Goal: Navigation & Orientation: Find specific page/section

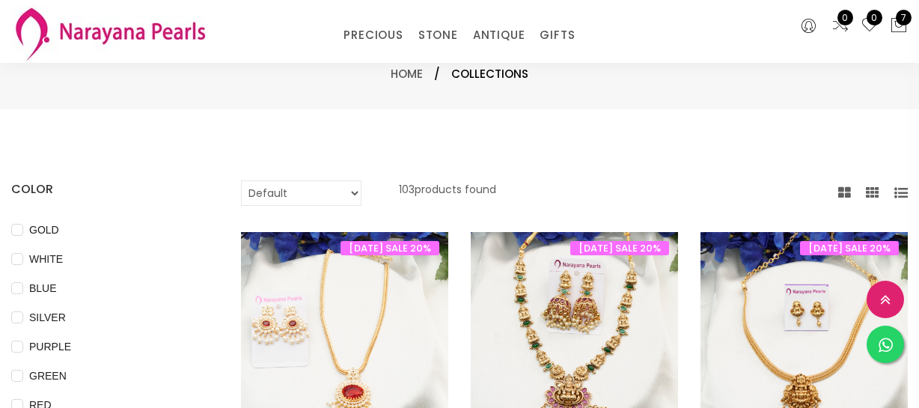
select select "INR"
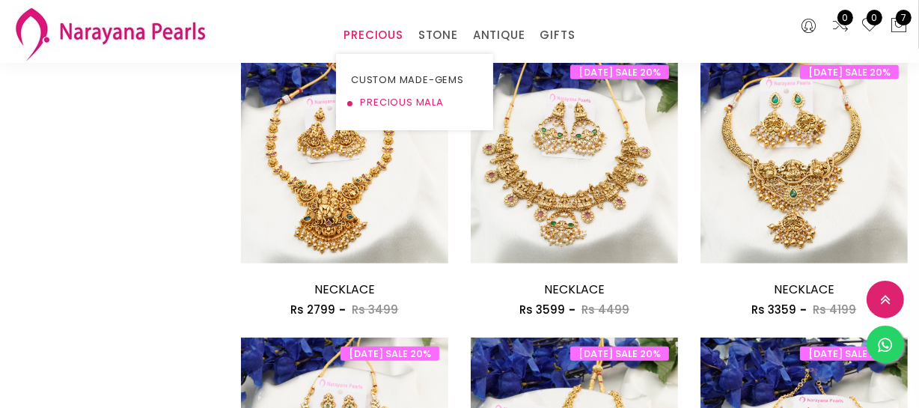
click at [399, 103] on link "PRECIOUS MALA" at bounding box center [414, 102] width 127 height 22
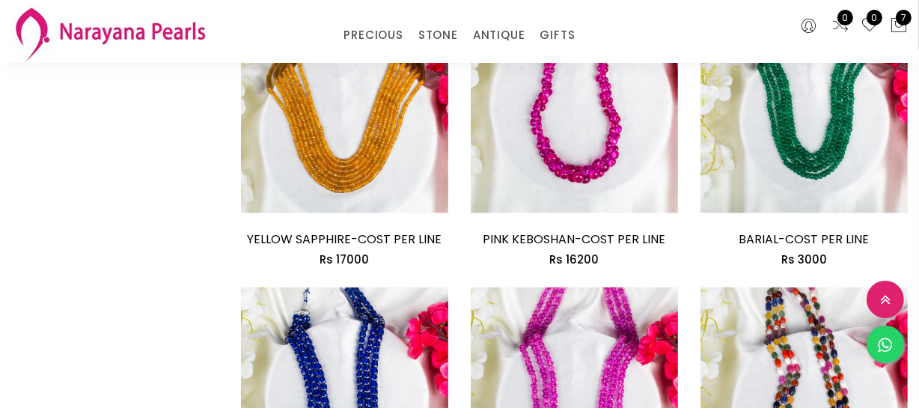
scroll to position [1972, 0]
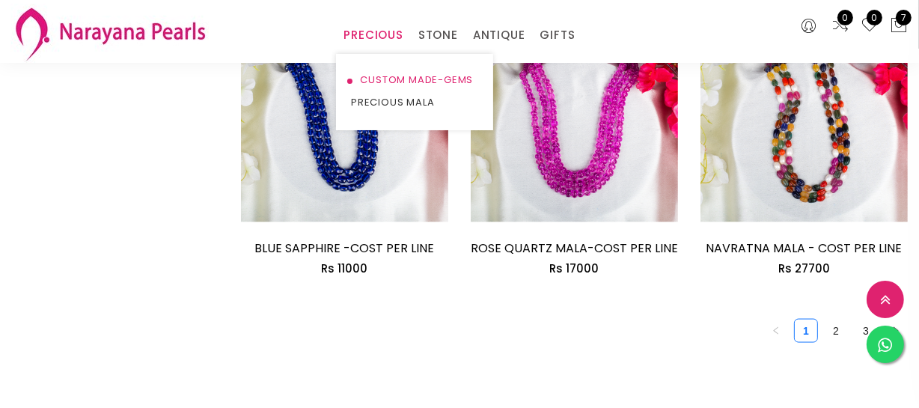
click at [373, 75] on link "CUSTOM MADE-GEMS" at bounding box center [414, 80] width 127 height 22
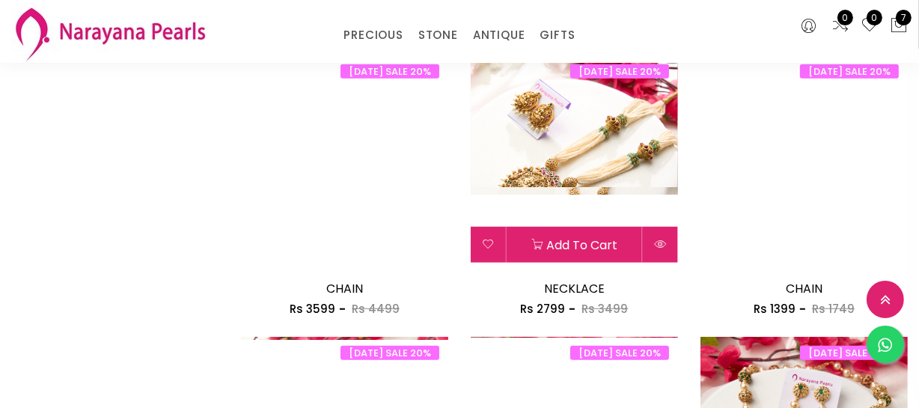
scroll to position [1020, 0]
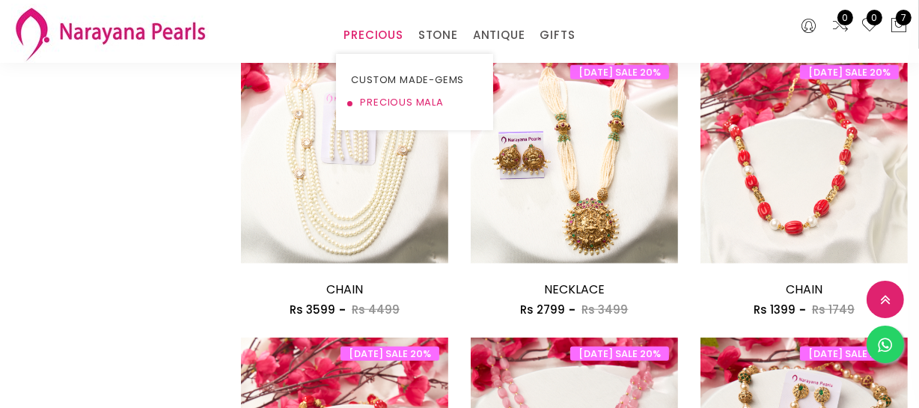
click at [394, 97] on link "PRECIOUS MALA" at bounding box center [414, 102] width 127 height 22
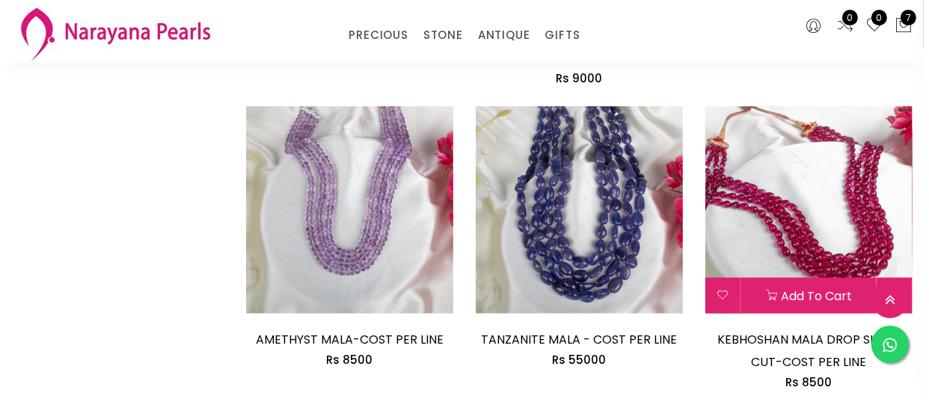
scroll to position [1029, 0]
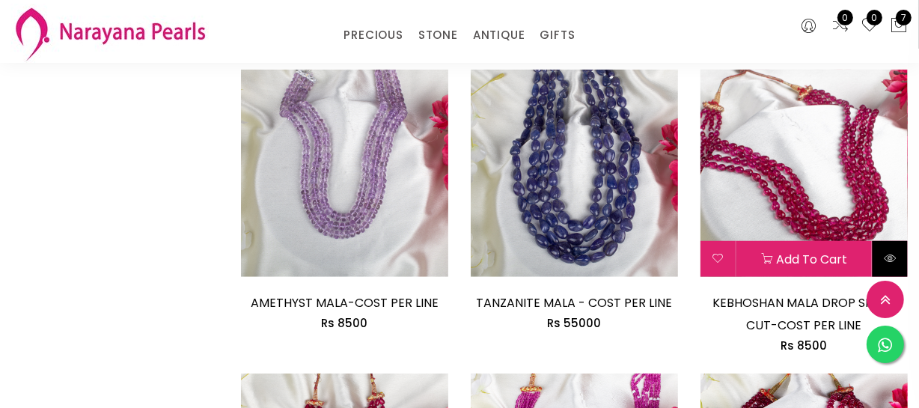
click at [882, 250] on button at bounding box center [889, 259] width 35 height 36
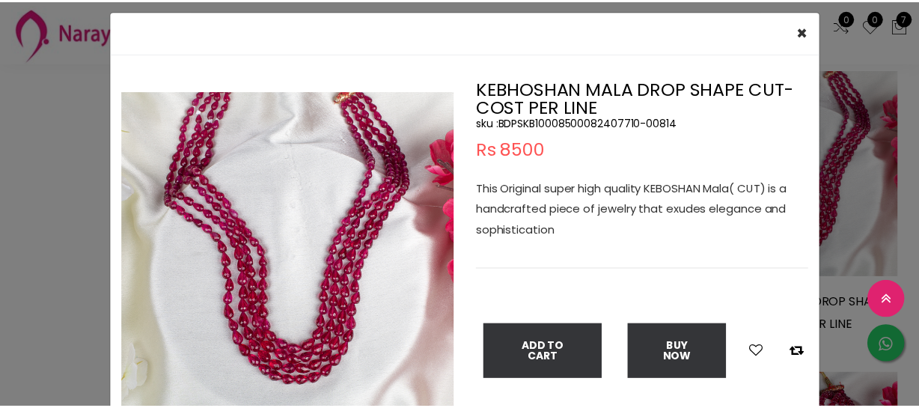
scroll to position [67, 0]
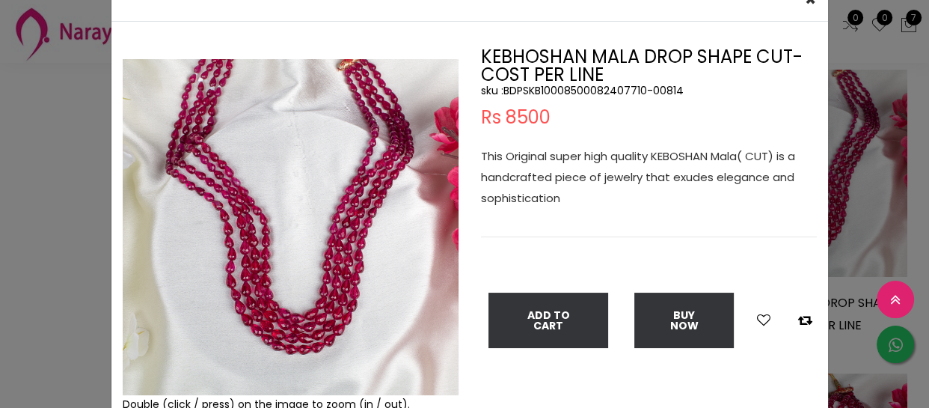
click at [52, 245] on div "× Close Double (click / press) on the image to zoom (in / out). KEBHOSHAN MALA …" at bounding box center [464, 204] width 929 height 408
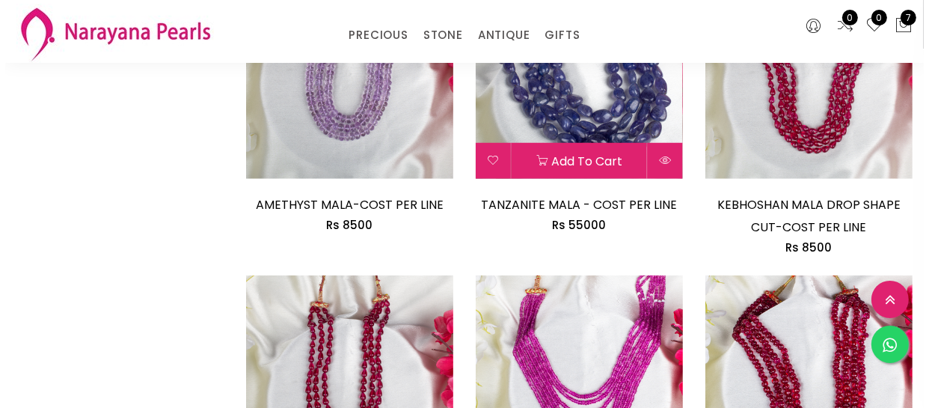
scroll to position [1301, 0]
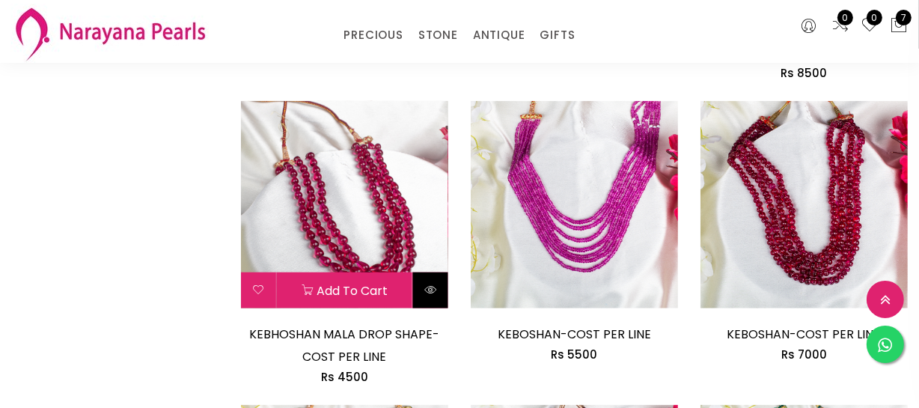
click at [427, 298] on button at bounding box center [430, 290] width 35 height 36
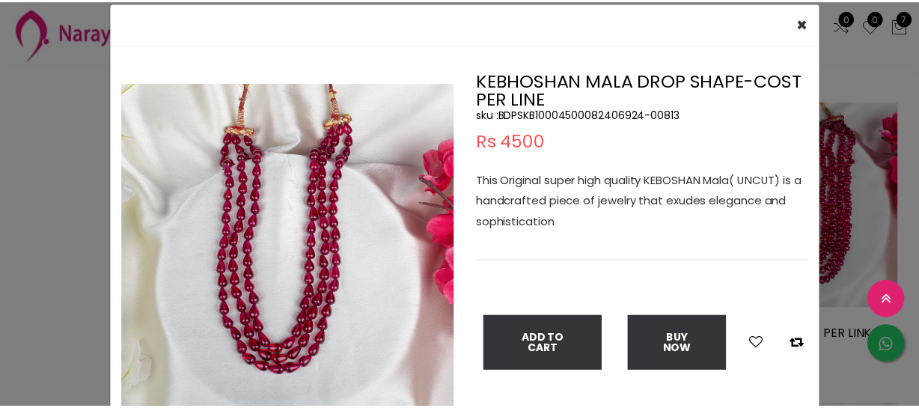
scroll to position [67, 0]
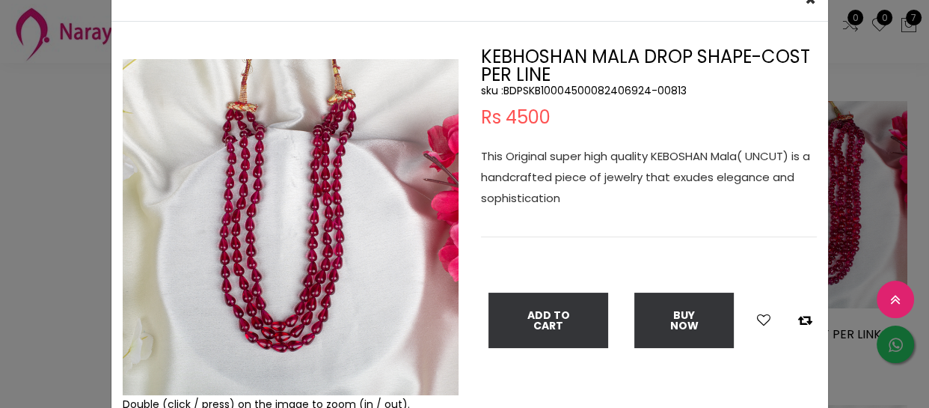
click at [11, 220] on div "× Close Double (click / press) on the image to zoom (in / out). KEBHOSHAN MALA …" at bounding box center [464, 204] width 929 height 408
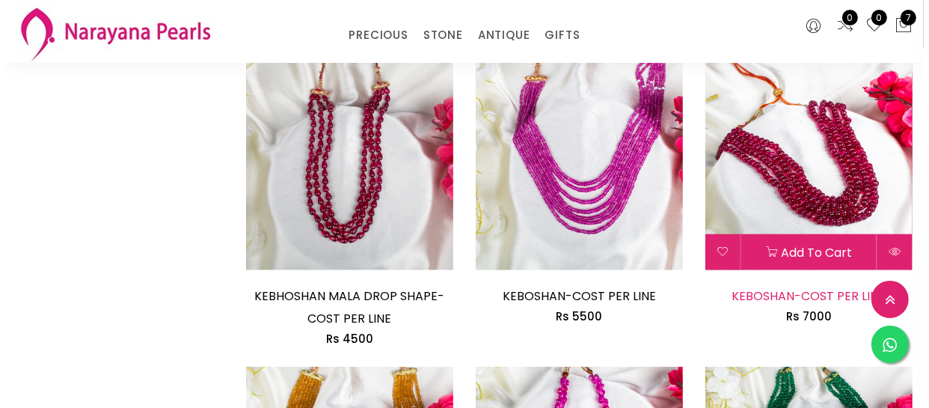
scroll to position [1437, 0]
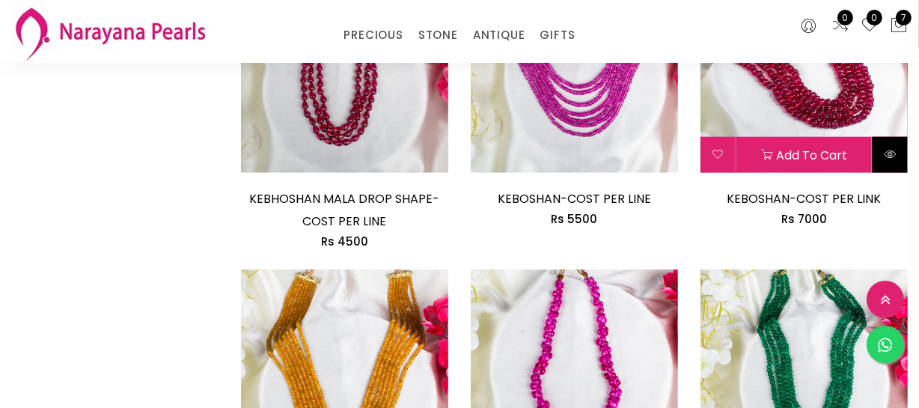
click at [893, 151] on icon at bounding box center [890, 154] width 12 height 12
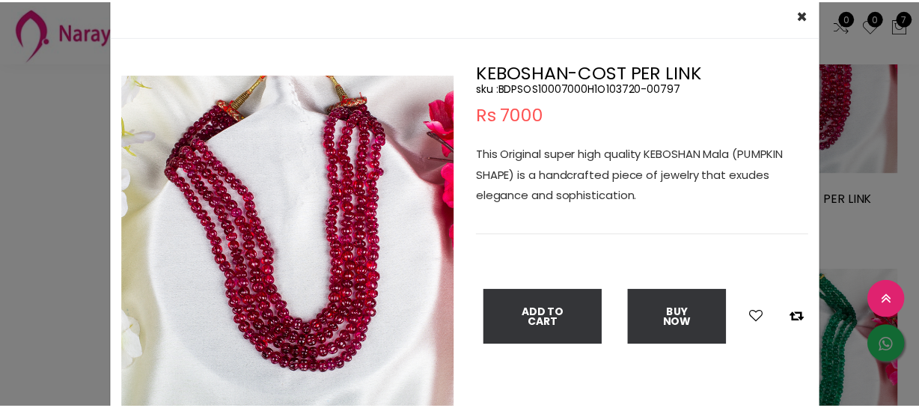
scroll to position [67, 0]
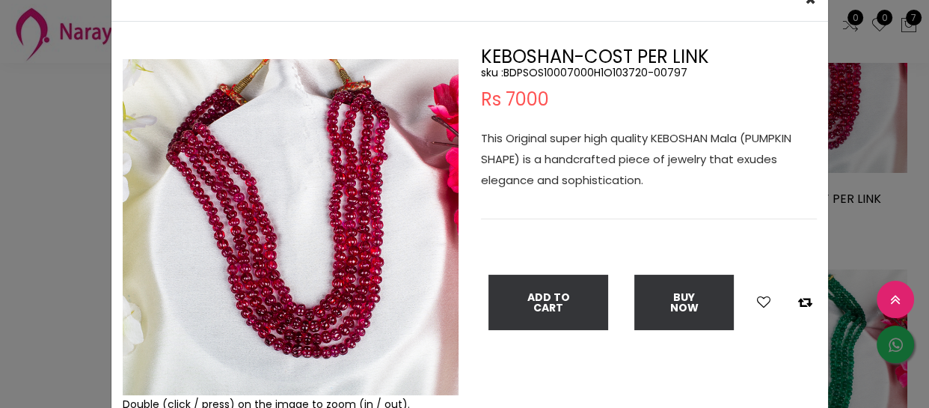
click at [1, 207] on div "× Close Double (click / press) on the image to zoom (in / out). KEBOSHAN-COST P…" at bounding box center [464, 204] width 929 height 408
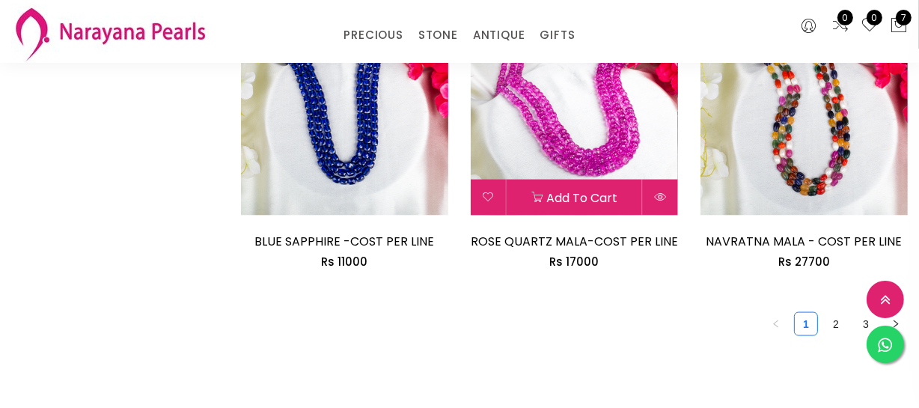
scroll to position [1981, 0]
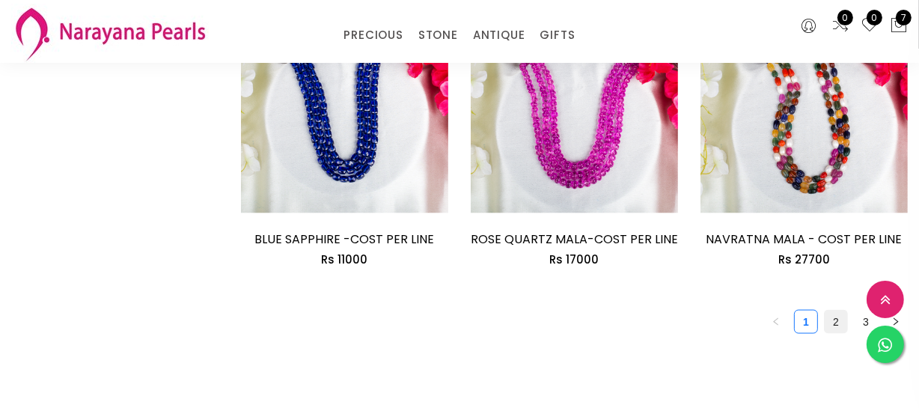
click at [826, 323] on link "2" at bounding box center [836, 322] width 22 height 22
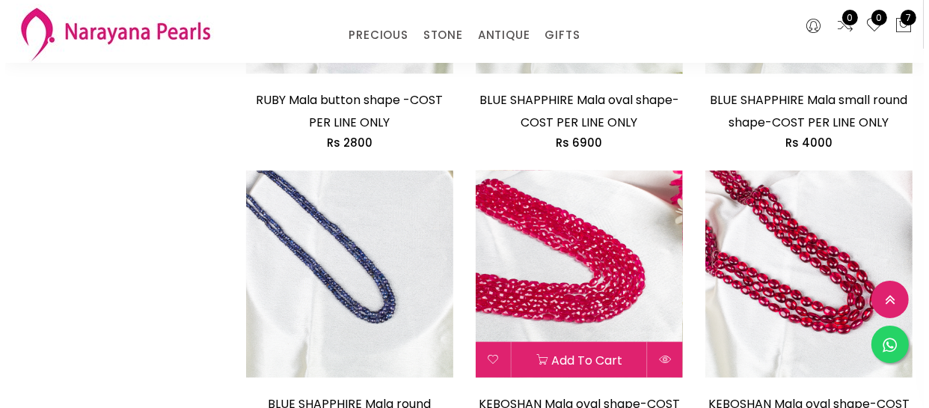
scroll to position [1972, 0]
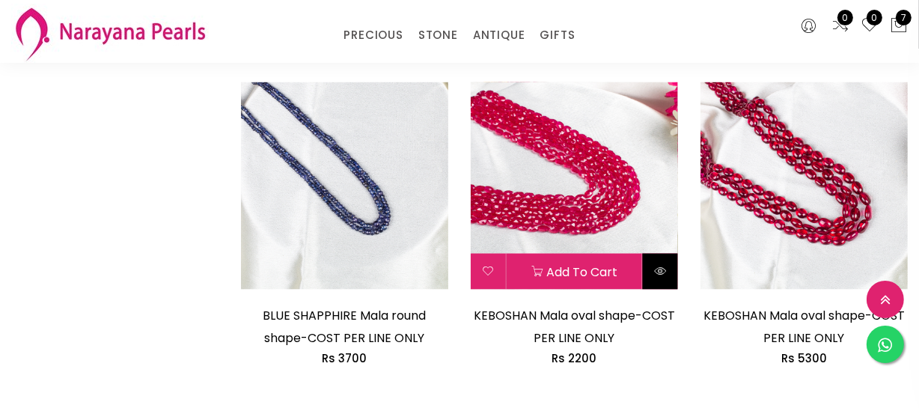
click at [658, 273] on icon at bounding box center [660, 271] width 12 height 12
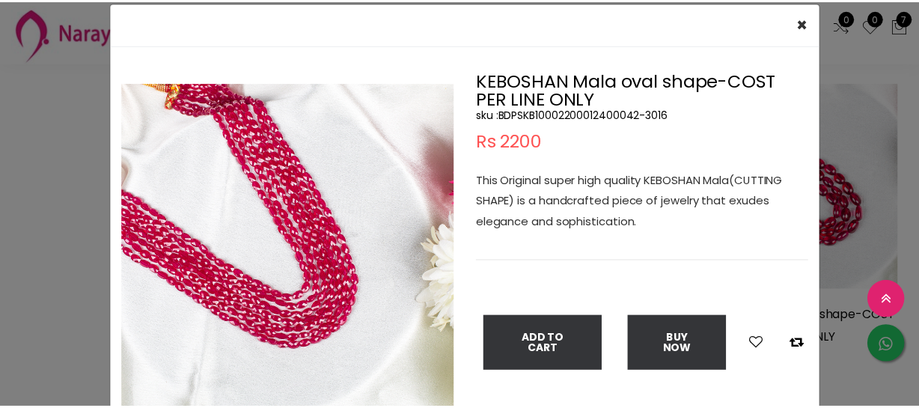
scroll to position [67, 0]
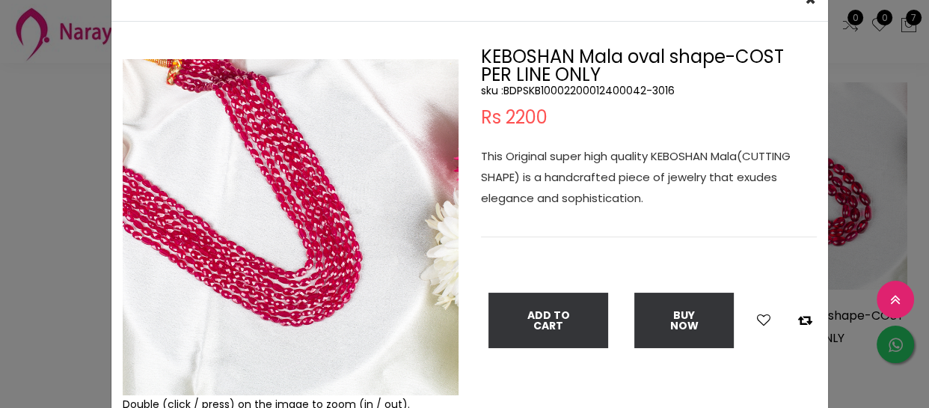
click at [75, 204] on div "× Close Double (click / press) on the image to zoom (in / out). KEBOSHAN Mala o…" at bounding box center [464, 204] width 929 height 408
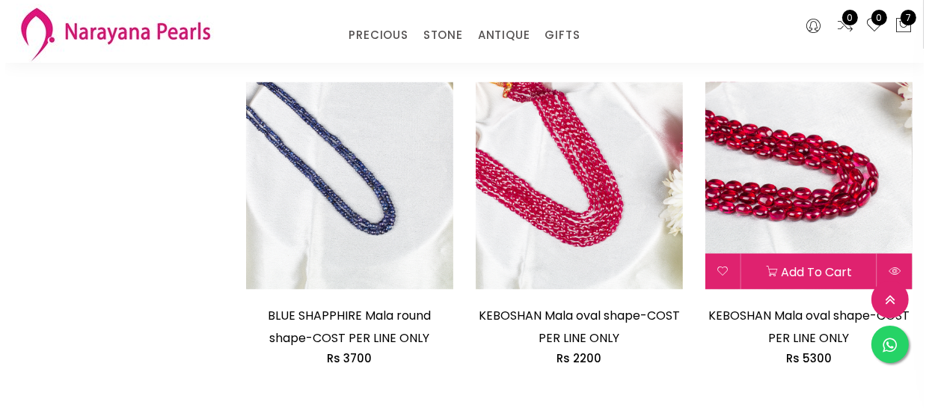
scroll to position [2109, 0]
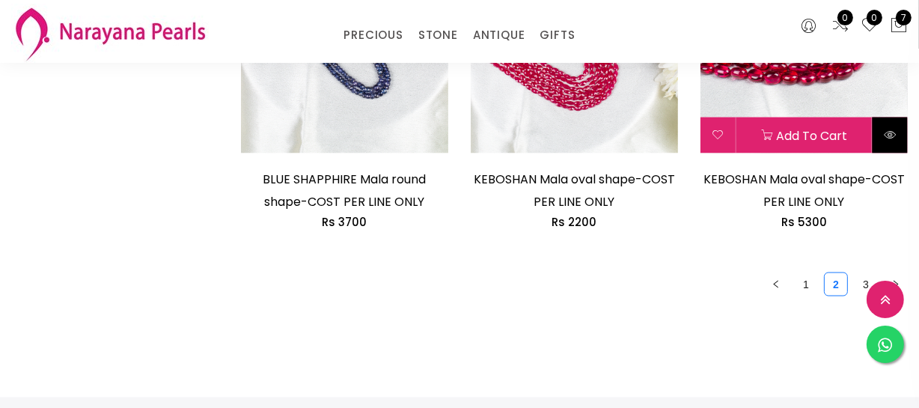
click at [893, 138] on icon at bounding box center [890, 135] width 12 height 12
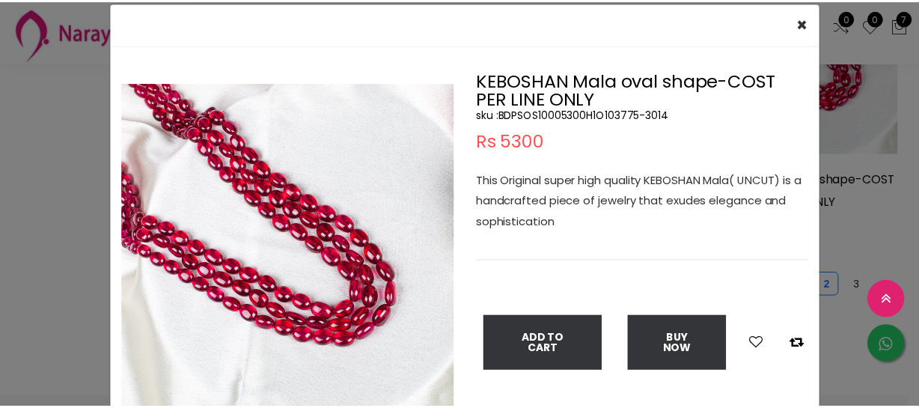
scroll to position [67, 0]
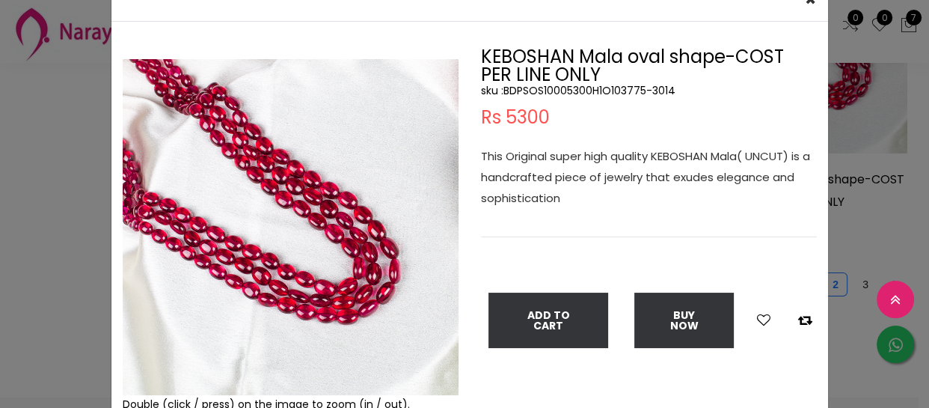
click at [0, 145] on div "× Close Double (click / press) on the image to zoom (in / out). KEBOSHAN Mala o…" at bounding box center [464, 204] width 929 height 408
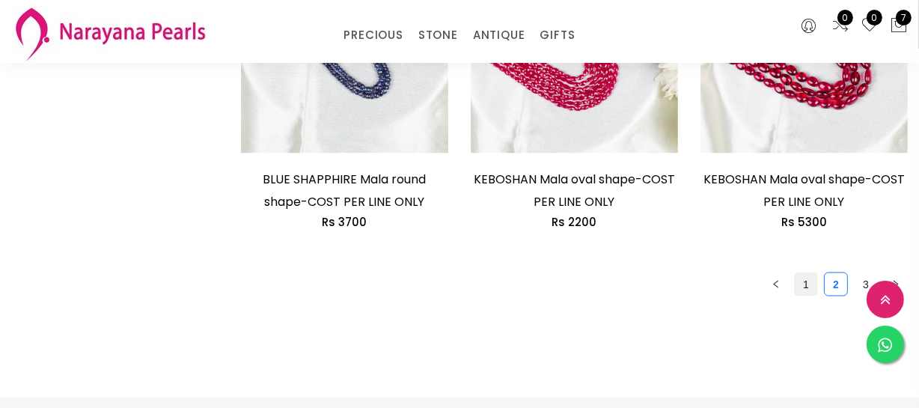
click at [804, 281] on link "1" at bounding box center [806, 284] width 22 height 22
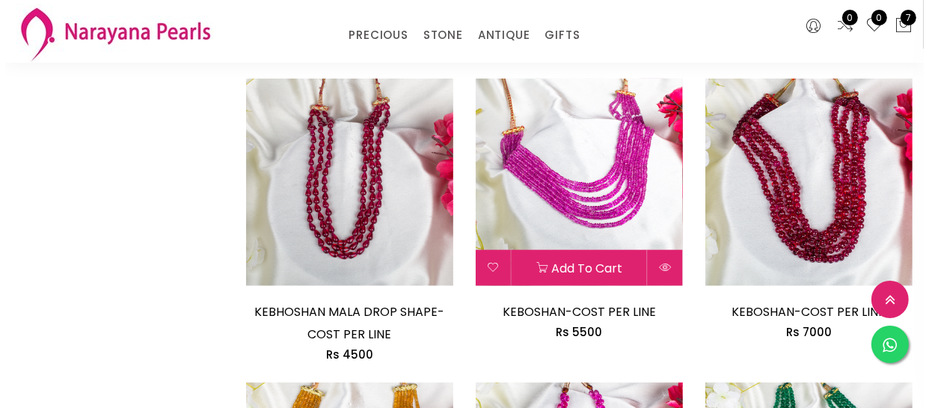
scroll to position [1360, 0]
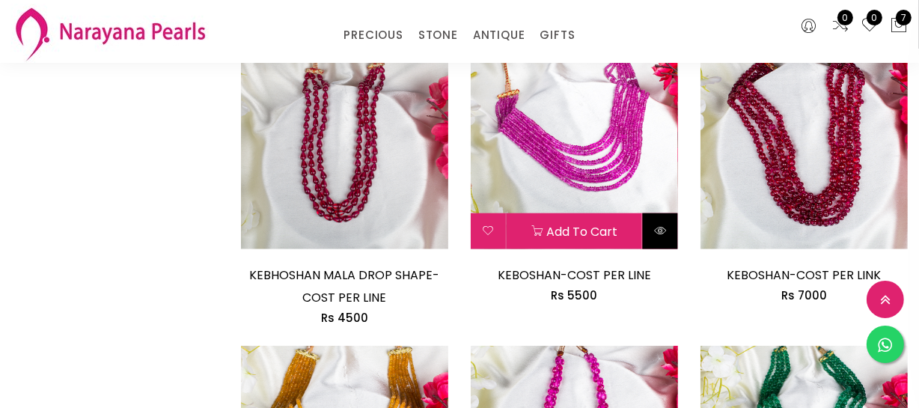
click at [654, 233] on icon at bounding box center [660, 230] width 12 height 12
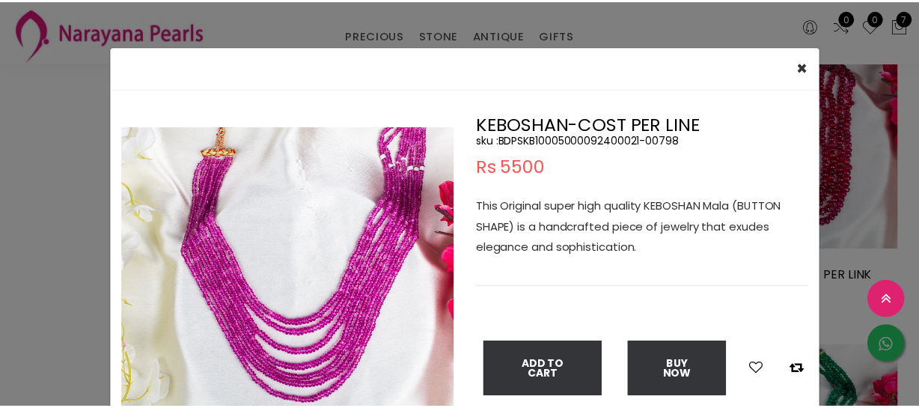
scroll to position [67, 0]
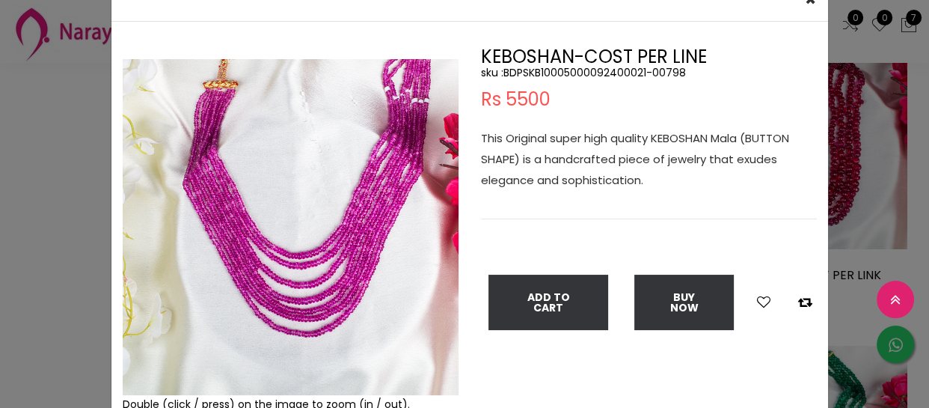
click at [16, 236] on div "× Close Double (click / press) on the image to zoom (in / out). KEBOSHAN-COST P…" at bounding box center [464, 204] width 929 height 408
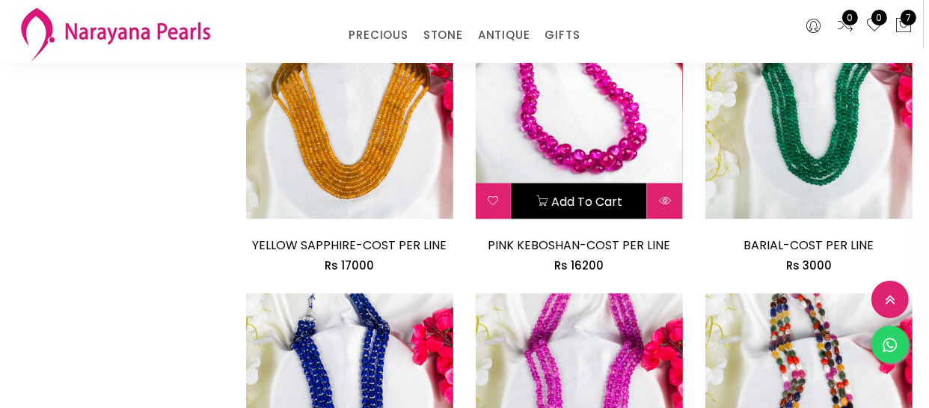
scroll to position [1700, 0]
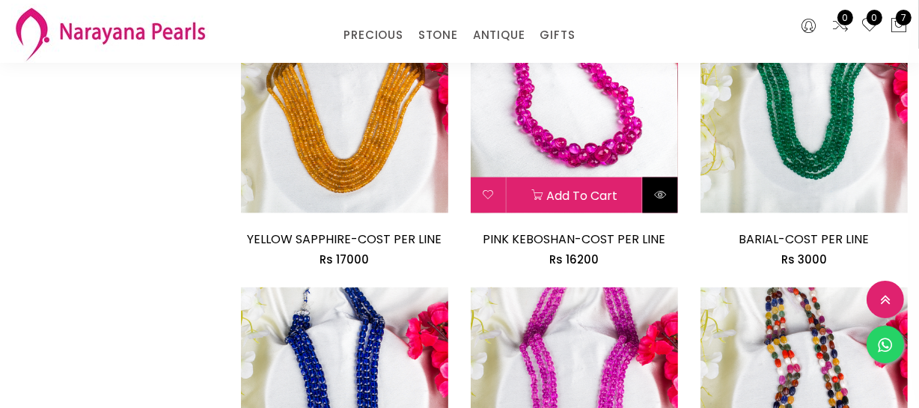
click at [658, 194] on icon at bounding box center [660, 195] width 12 height 12
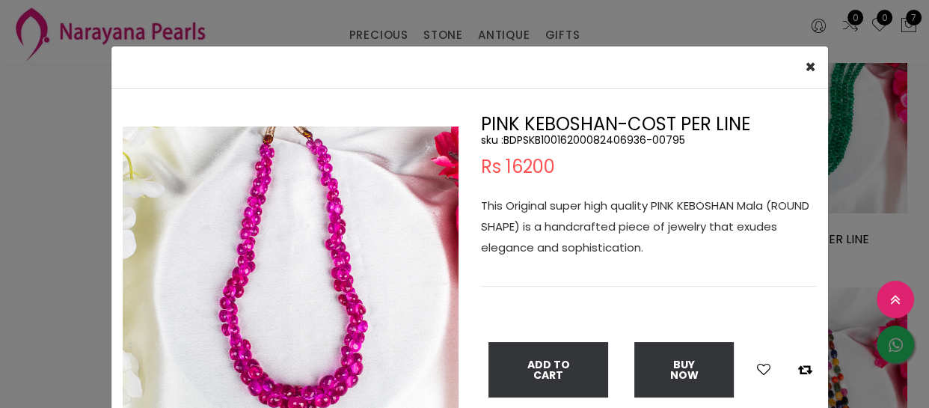
scroll to position [67, 0]
